Goal: Information Seeking & Learning: Learn about a topic

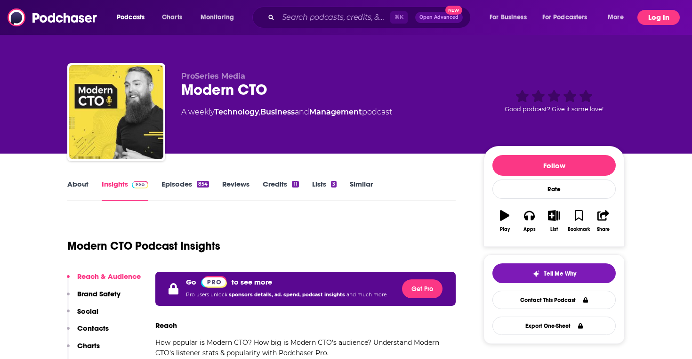
click at [657, 22] on button "Log In" at bounding box center [659, 17] width 42 height 15
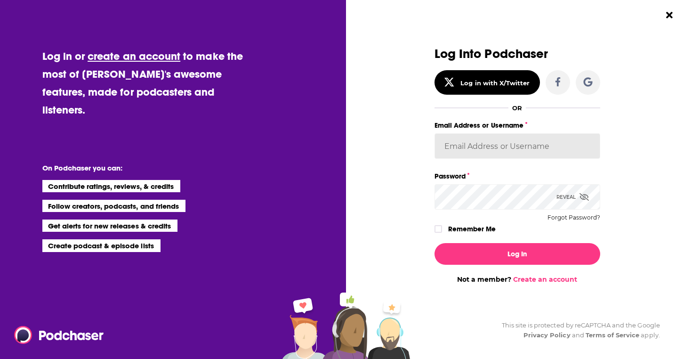
type input "thomaskoenig"
click at [476, 224] on label "Remember Me" at bounding box center [472, 229] width 48 height 12
click at [441, 233] on input "rememberMe" at bounding box center [439, 233] width 6 height 0
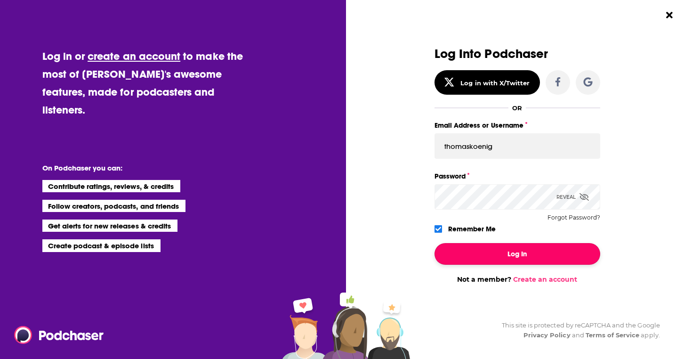
click at [487, 252] on button "Log In" at bounding box center [518, 254] width 166 height 22
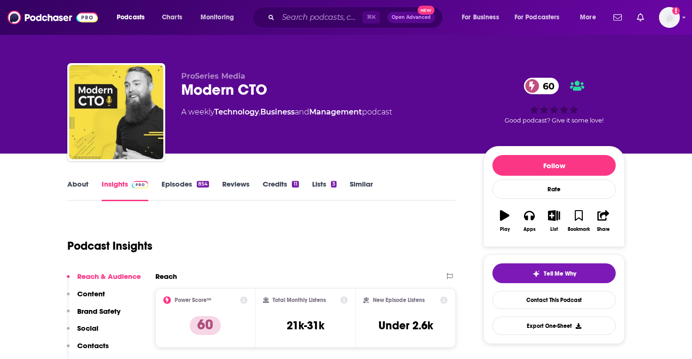
click at [179, 183] on link "Episodes 854" at bounding box center [186, 190] width 48 height 22
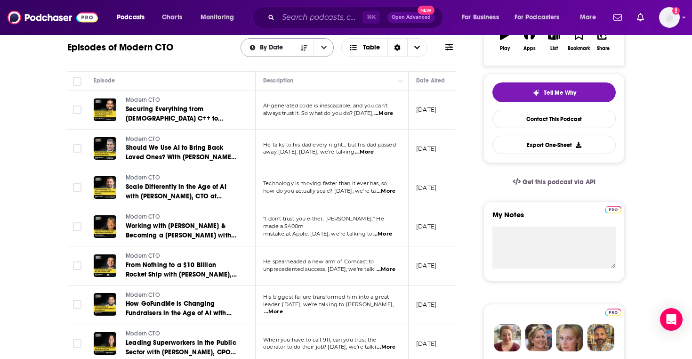
scroll to position [208, 0]
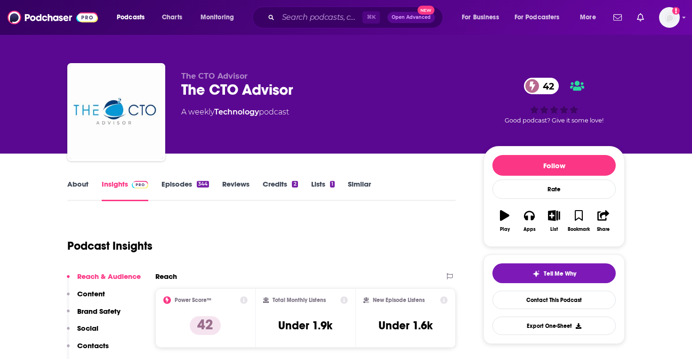
click at [73, 193] on link "About" at bounding box center [77, 190] width 21 height 22
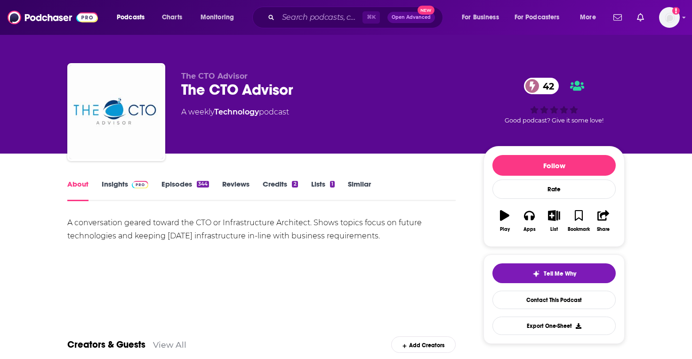
click at [130, 182] on span at bounding box center [138, 183] width 20 height 9
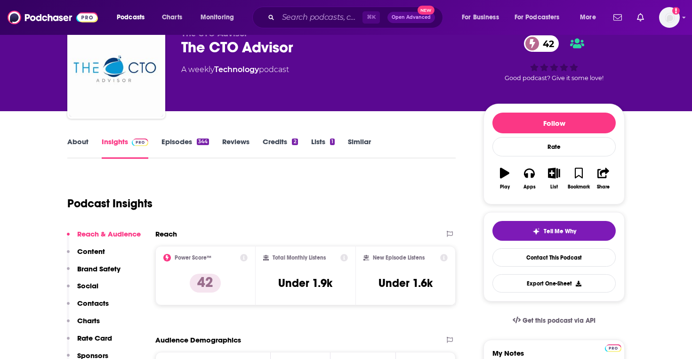
scroll to position [13, 0]
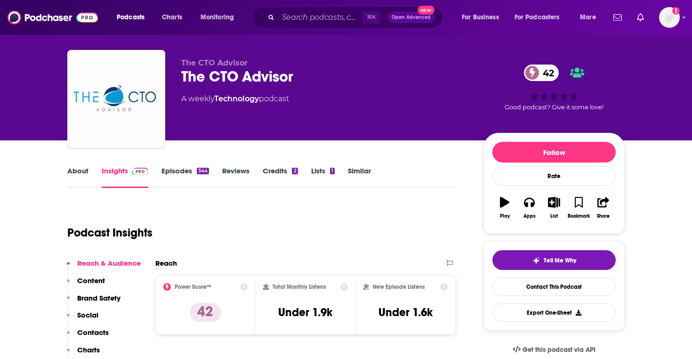
click at [190, 172] on link "Episodes 344" at bounding box center [186, 177] width 48 height 22
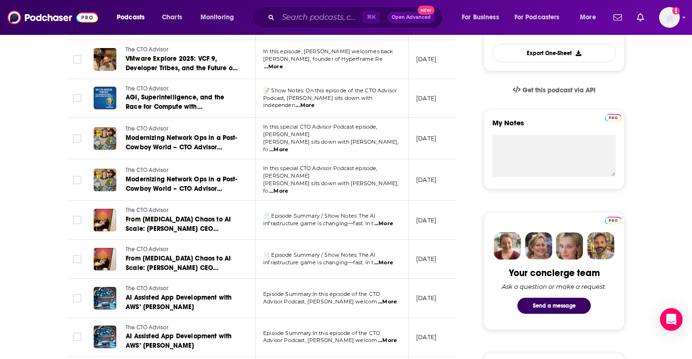
scroll to position [309, 0]
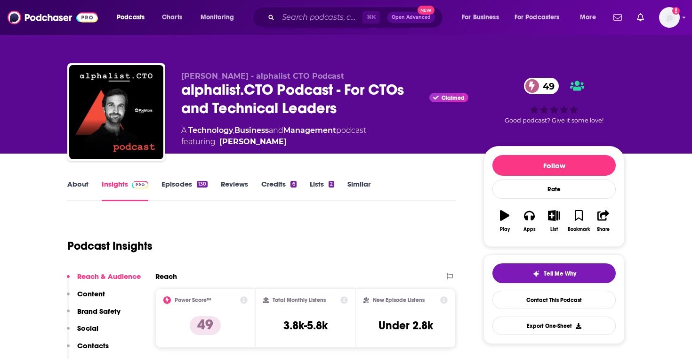
click at [175, 193] on link "Episodes 130" at bounding box center [185, 190] width 46 height 22
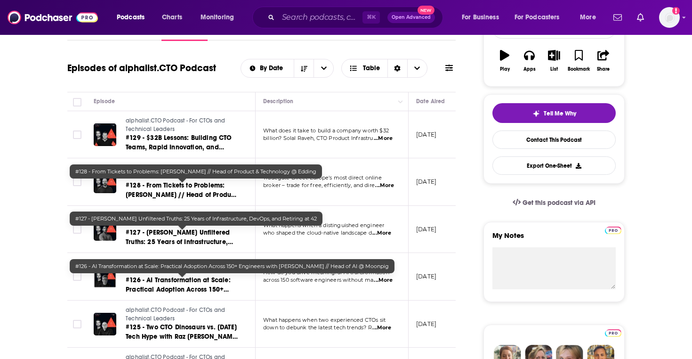
scroll to position [228, 0]
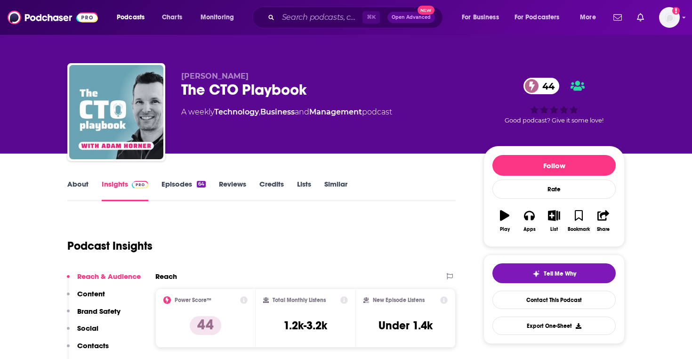
click at [181, 183] on link "Episodes 64" at bounding box center [184, 190] width 44 height 22
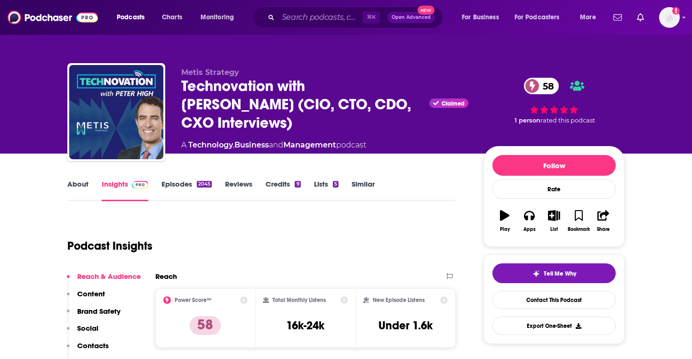
click at [184, 181] on link "Episodes 2045" at bounding box center [187, 190] width 50 height 22
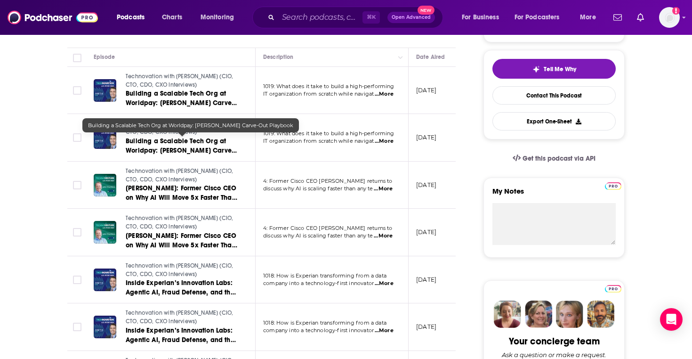
scroll to position [286, 0]
